Goal: Navigation & Orientation: Find specific page/section

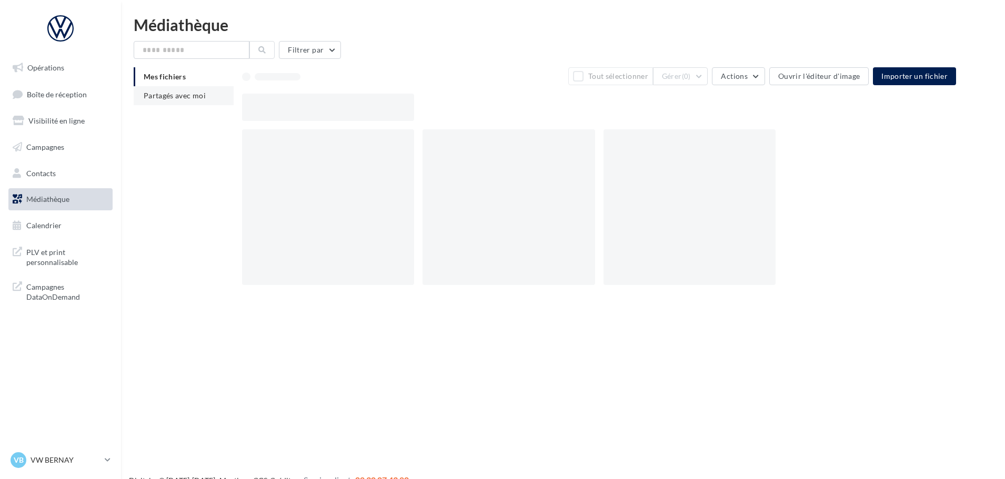
click at [162, 87] on li "Partagés avec moi" at bounding box center [184, 95] width 100 height 19
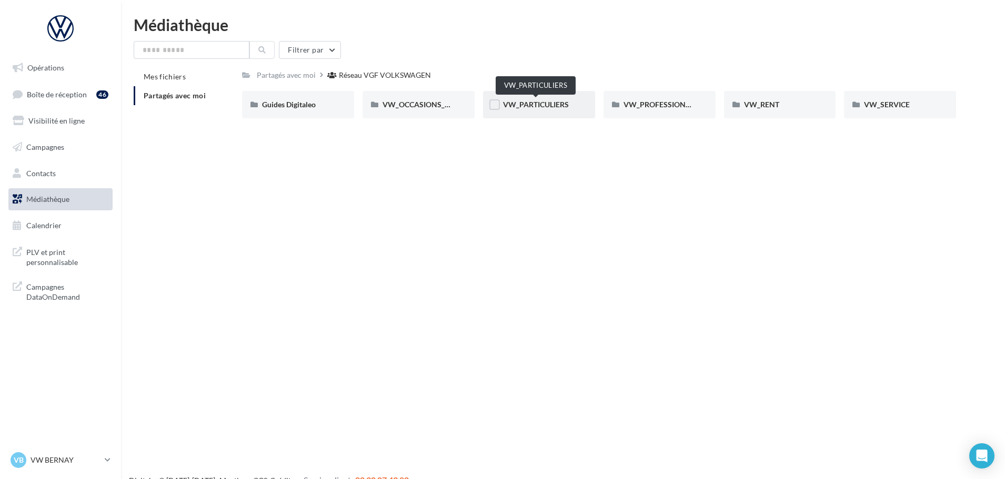
click at [542, 109] on span "VW_PARTICULIERS" at bounding box center [536, 104] width 66 height 9
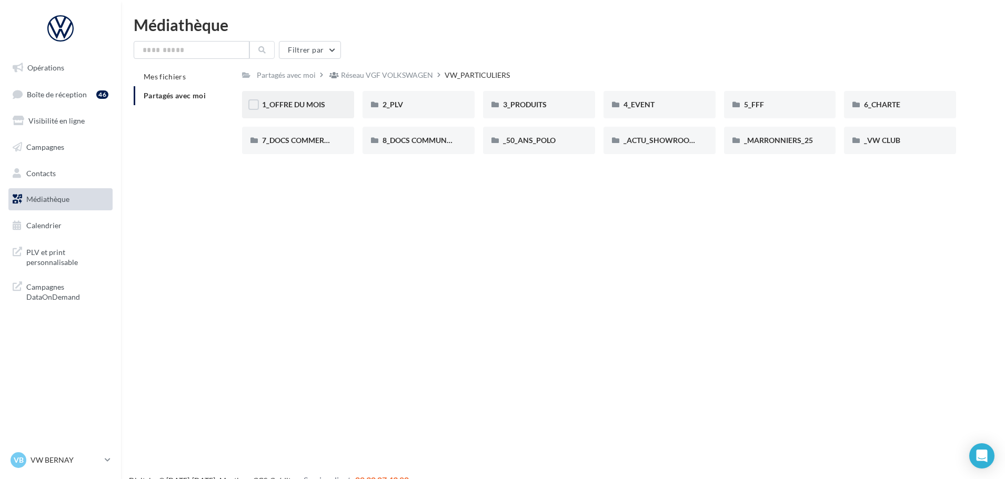
click at [320, 107] on span "1_OFFRE DU MOIS" at bounding box center [293, 104] width 63 height 9
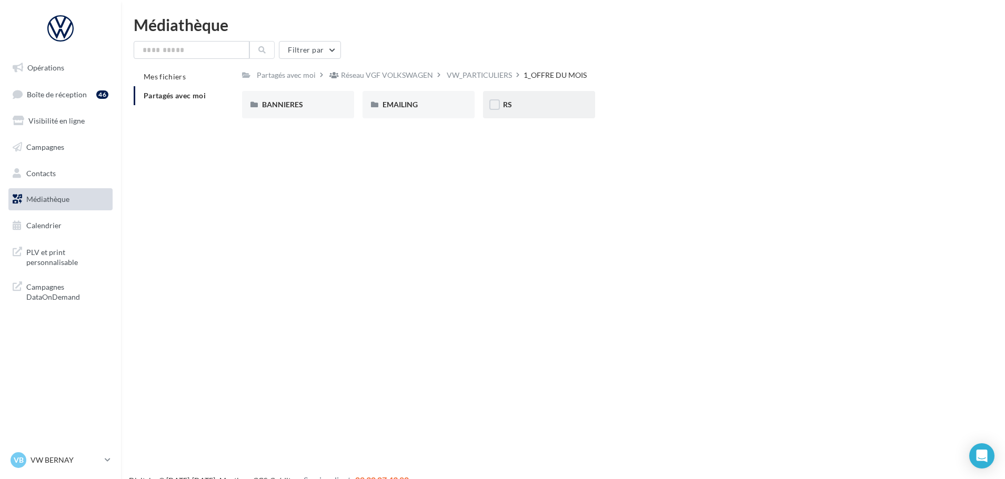
click at [525, 107] on div "RS" at bounding box center [539, 104] width 72 height 11
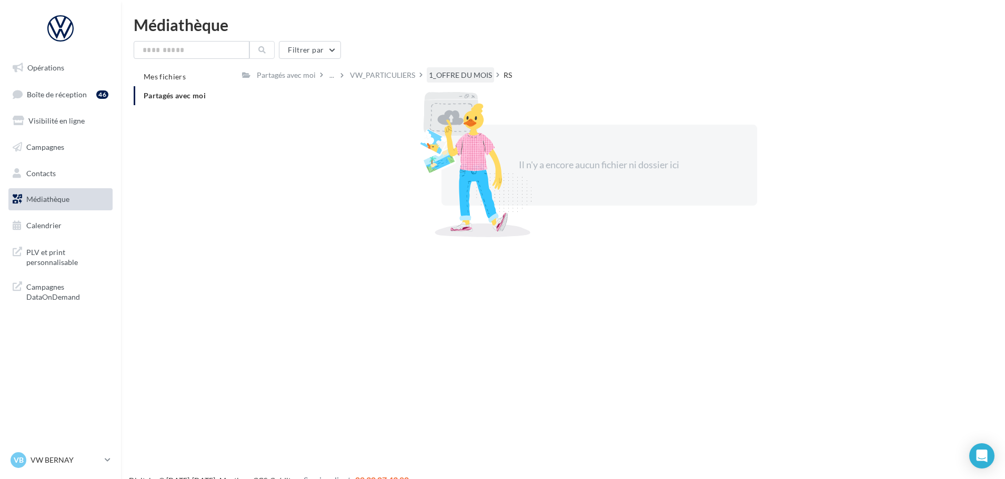
click at [446, 81] on div "1_OFFRE DU MOIS" at bounding box center [460, 74] width 67 height 15
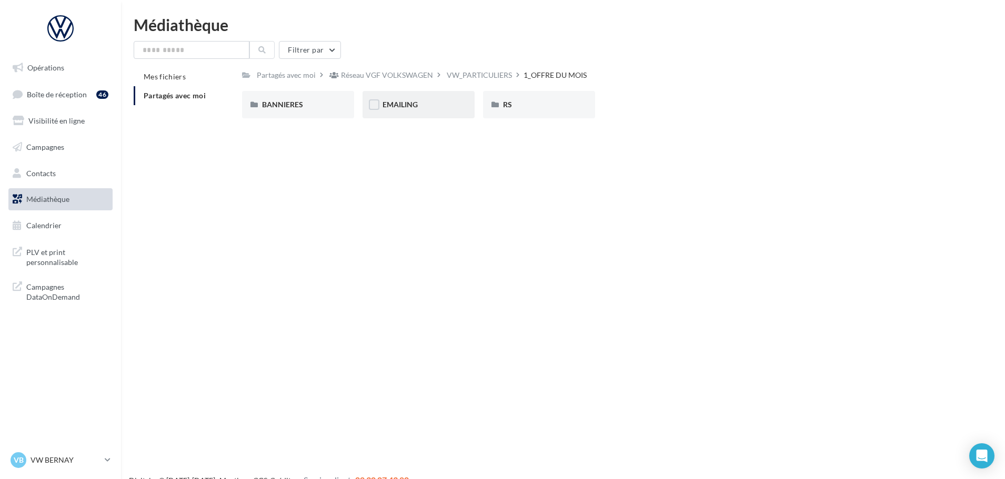
click at [424, 106] on div "EMAILING" at bounding box center [418, 104] width 72 height 11
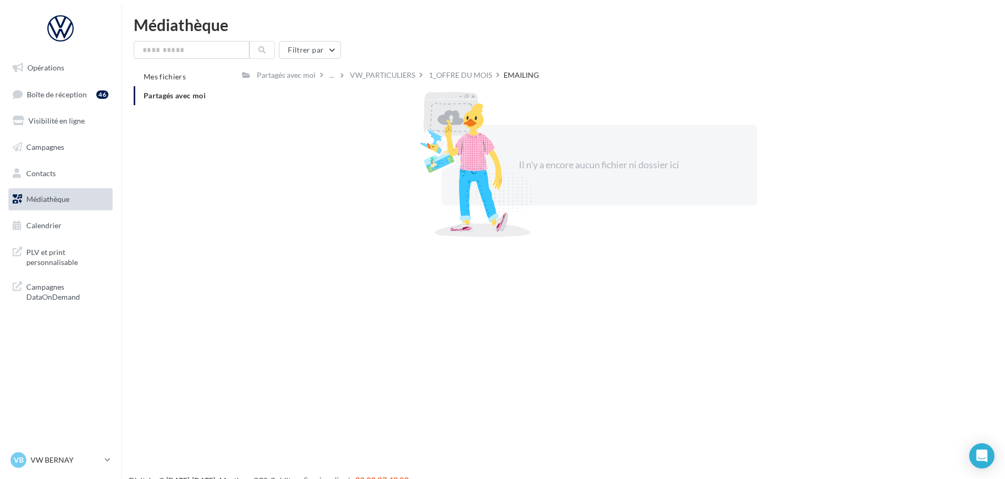
click at [467, 83] on div "Partagés avec moi ... VW_PARTICULIERS 1_OFFRE DU MOIS EMAILING Rs Partagé par R…" at bounding box center [599, 153] width 714 height 172
click at [467, 76] on div "1_OFFRE DU MOIS" at bounding box center [460, 75] width 63 height 11
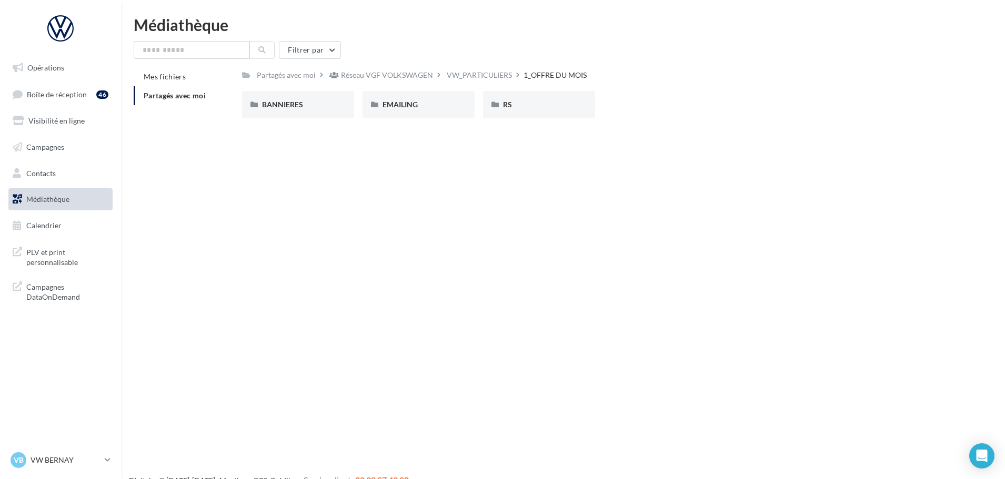
click at [317, 110] on div "BANNIERES" at bounding box center [298, 104] width 72 height 11
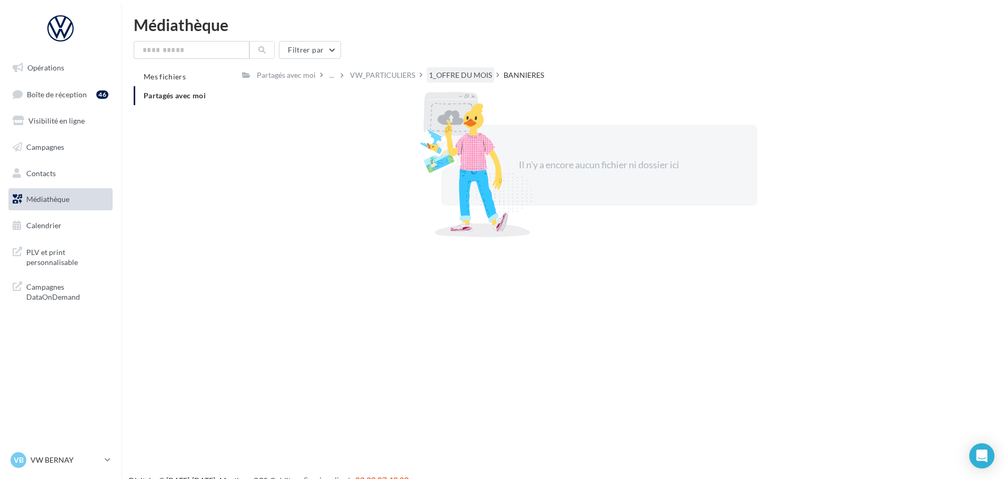
click at [448, 72] on div "1_OFFRE DU MOIS" at bounding box center [460, 75] width 63 height 11
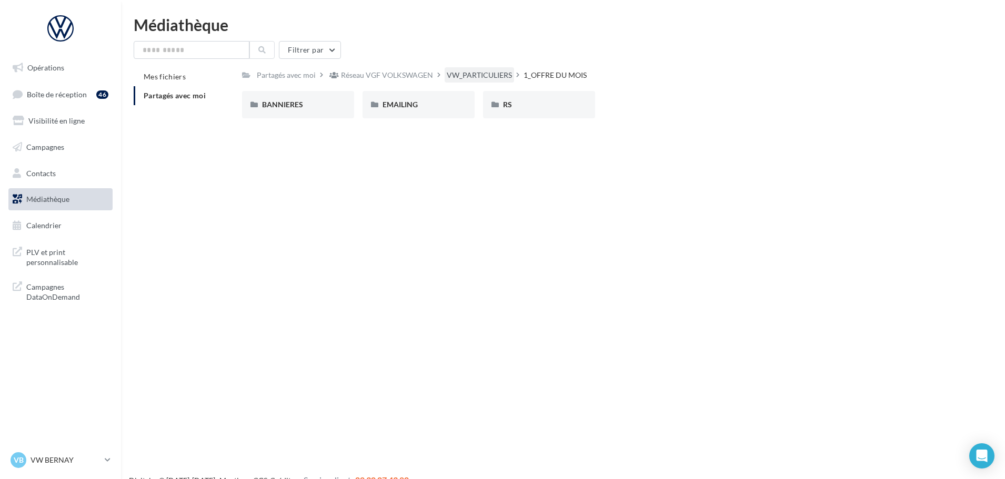
click at [473, 73] on div "VW_PARTICULIERS" at bounding box center [479, 75] width 65 height 11
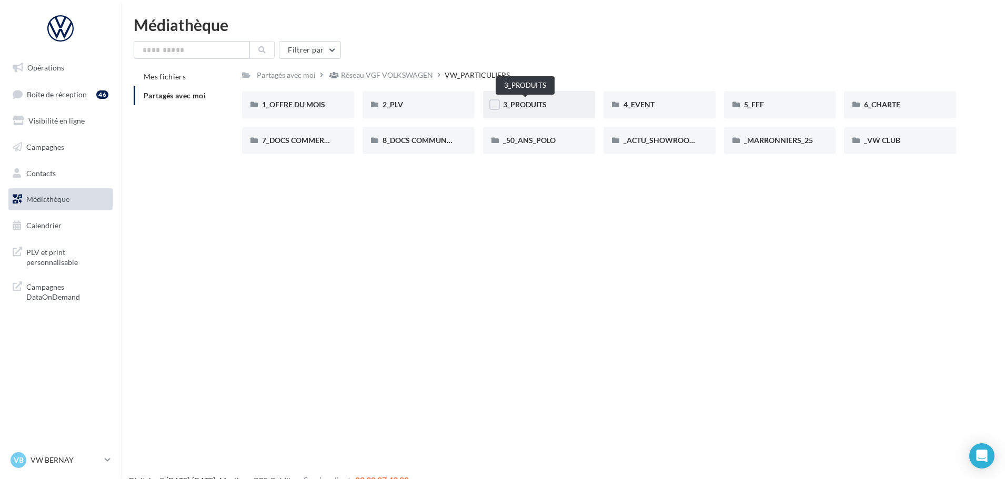
click at [524, 102] on span "3_PRODUITS" at bounding box center [525, 104] width 44 height 9
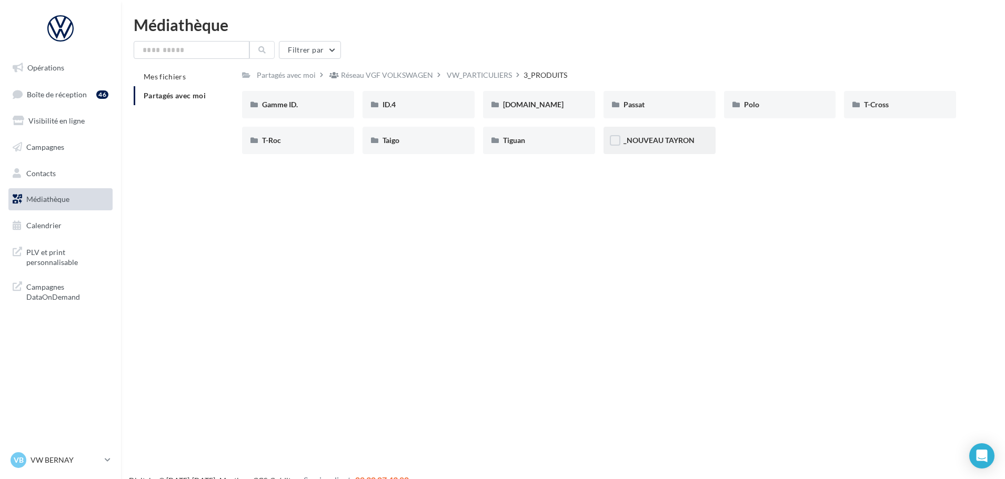
click at [656, 135] on div "_NOUVEAU TAYRON" at bounding box center [659, 140] width 112 height 27
